Goal: Find specific page/section: Find specific page/section

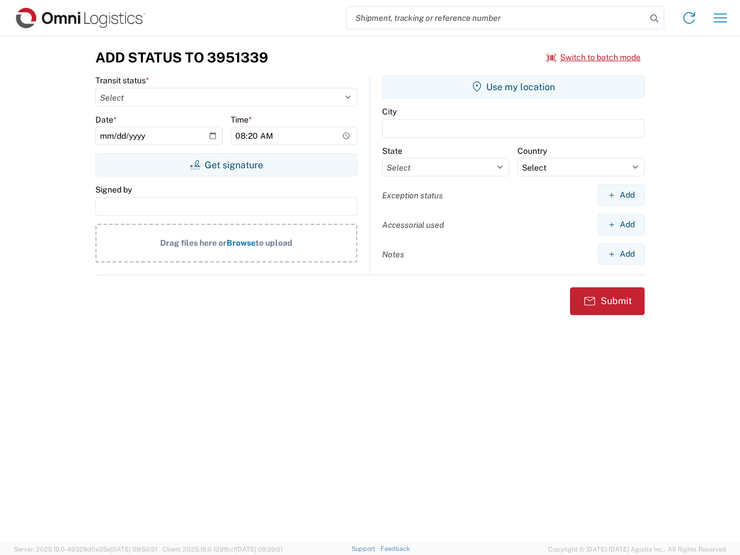
click at [496, 18] on input "search" at bounding box center [496, 18] width 299 height 22
click at [654, 18] on icon at bounding box center [654, 18] width 16 height 16
click at [689, 18] on icon at bounding box center [689, 18] width 18 height 18
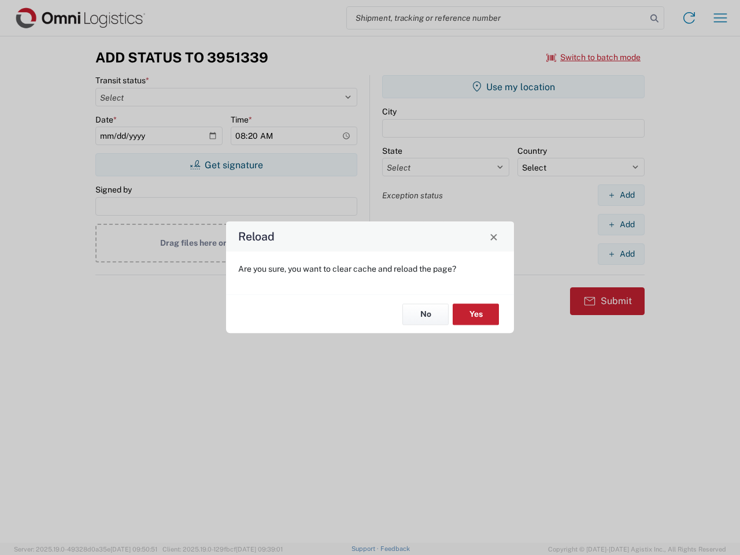
click at [720, 18] on div "Reload Are you sure, you want to clear cache and reload the page? No Yes" at bounding box center [370, 277] width 740 height 555
click at [593, 57] on div "Reload Are you sure, you want to clear cache and reload the page? No Yes" at bounding box center [370, 277] width 740 height 555
click at [226, 165] on div "Reload Are you sure, you want to clear cache and reload the page? No Yes" at bounding box center [370, 277] width 740 height 555
click at [513, 87] on div "Reload Are you sure, you want to clear cache and reload the page? No Yes" at bounding box center [370, 277] width 740 height 555
click at [621, 195] on div "Reload Are you sure, you want to clear cache and reload the page? No Yes" at bounding box center [370, 277] width 740 height 555
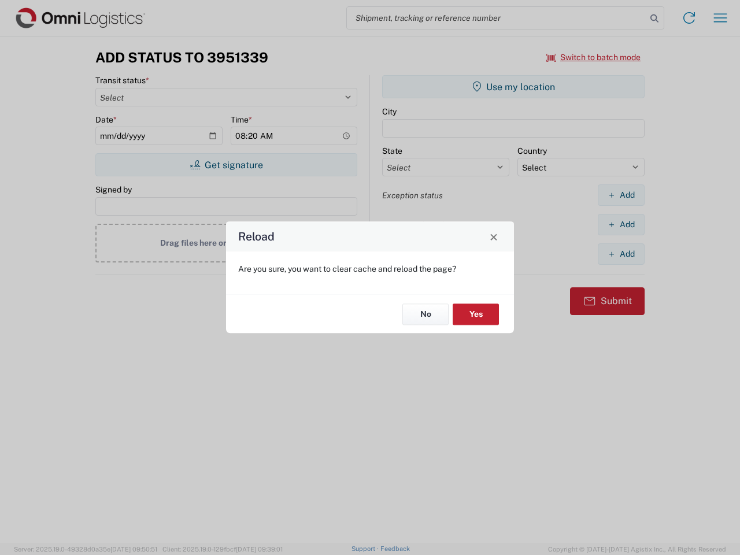
click at [621, 224] on div "Reload Are you sure, you want to clear cache and reload the page? No Yes" at bounding box center [370, 277] width 740 height 555
click at [621, 254] on div "Reload Are you sure, you want to clear cache and reload the page? No Yes" at bounding box center [370, 277] width 740 height 555
